Goal: Navigation & Orientation: Understand site structure

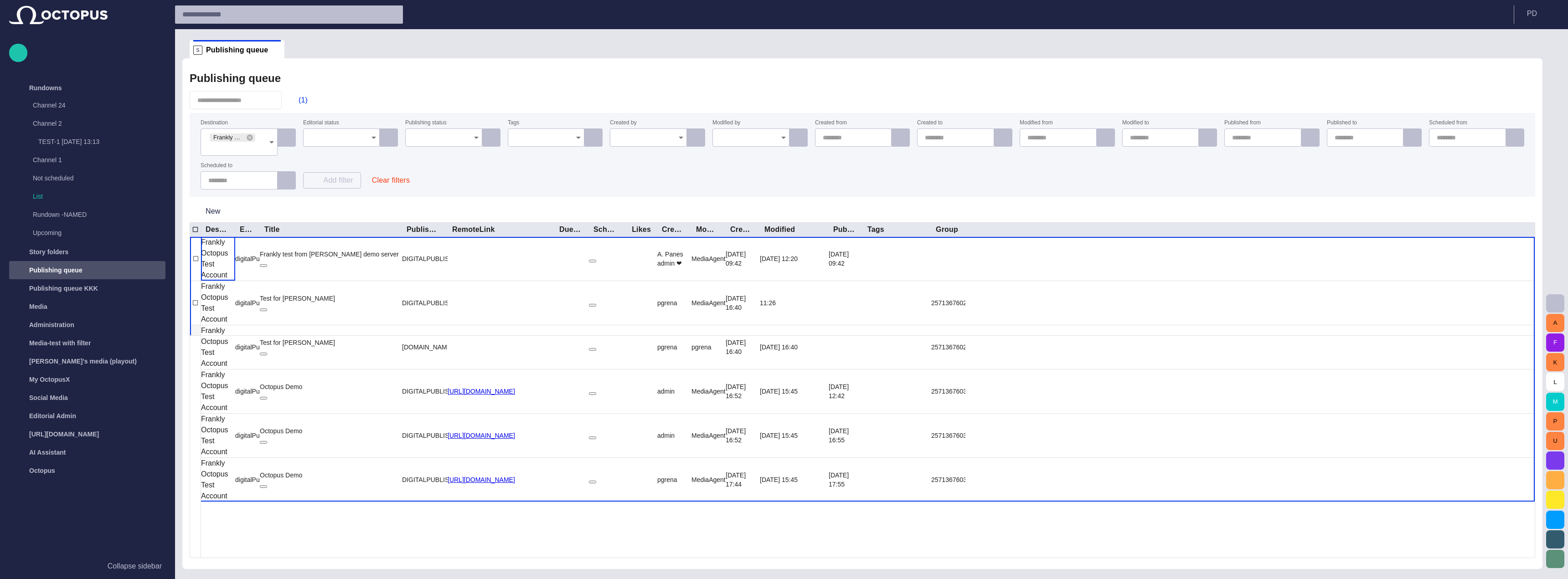
click at [977, 325] on div at bounding box center [1250, 347] width 569 height 44
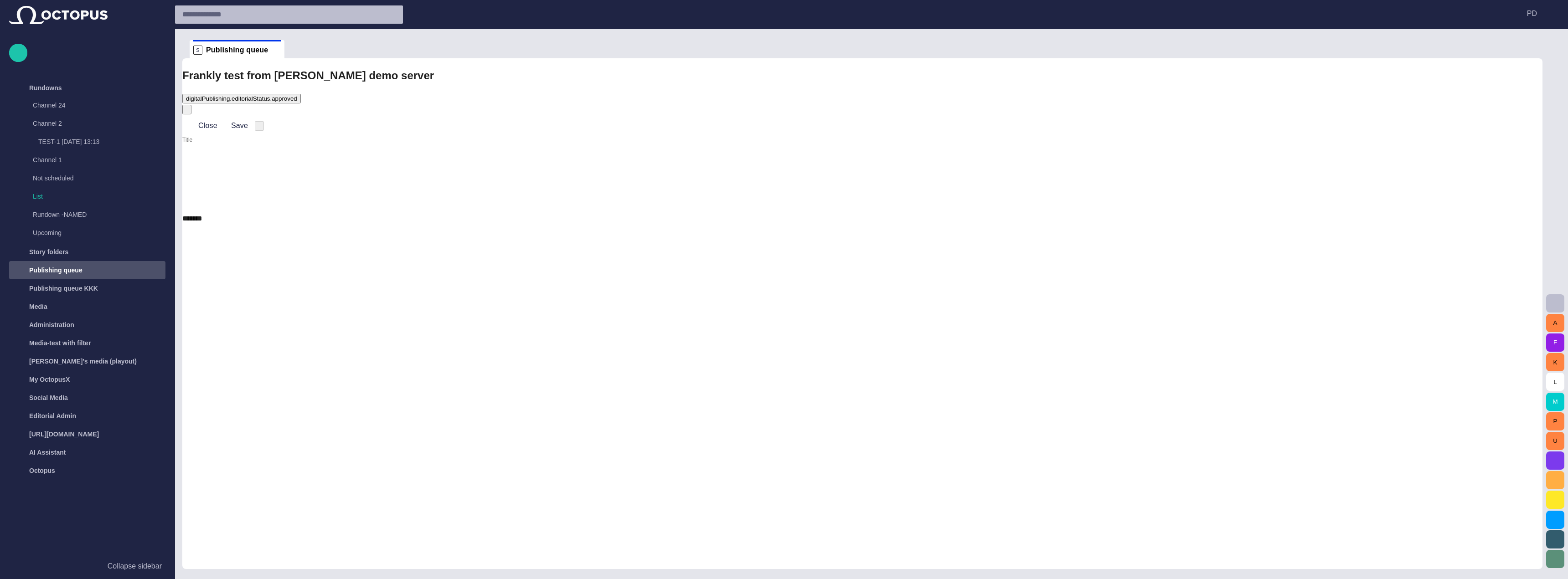
click at [184, 112] on span "button" at bounding box center [184, 112] width 0 height 0
click at [1075, 195] on div "Metadata AI Assistant Assets Story Related items" at bounding box center [1265, 165] width 539 height 215
click at [1015, 225] on div "Story" at bounding box center [1007, 228] width 14 height 7
click at [1042, 267] on button "Related items" at bounding box center [1019, 272] width 44 height 9
click at [1022, 195] on button "Assets" at bounding box center [1009, 199] width 25 height 9
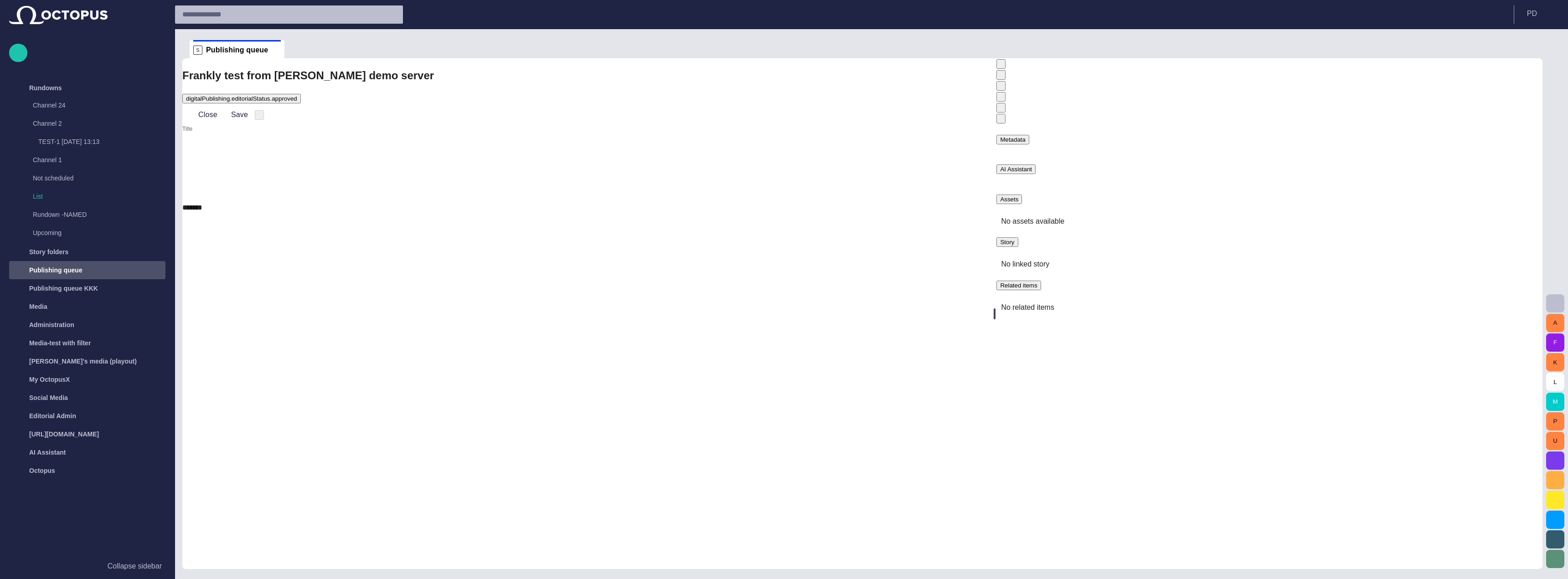
click at [1035, 165] on button "AI Assistant" at bounding box center [1015, 169] width 39 height 9
